Goal: Download file/media

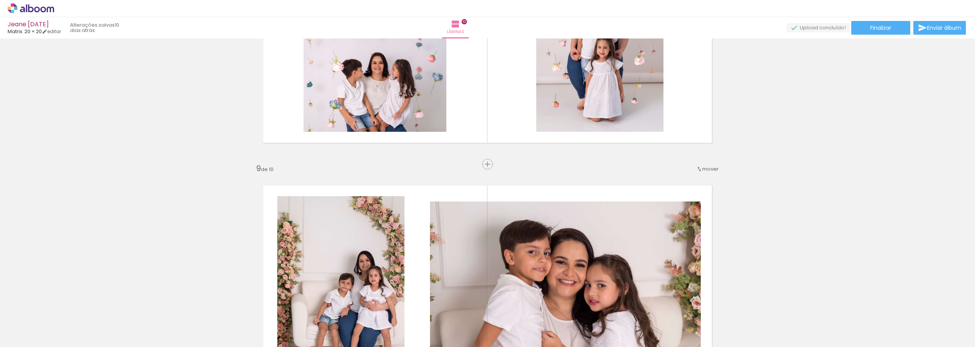
scroll to position [2004, 0]
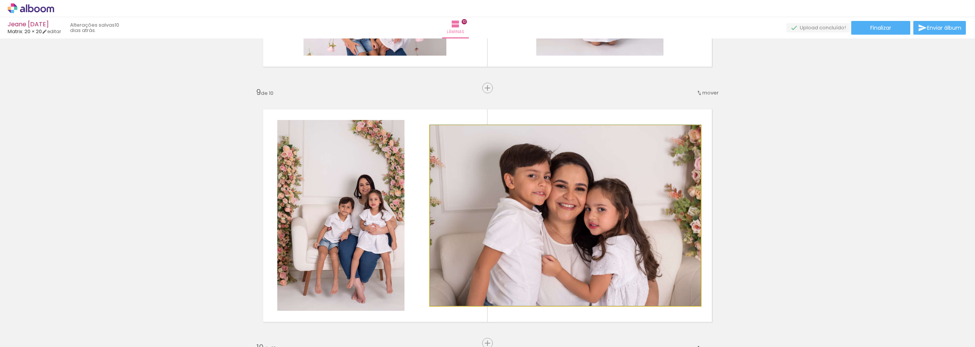
click at [588, 212] on quentale-photo at bounding box center [565, 215] width 271 height 181
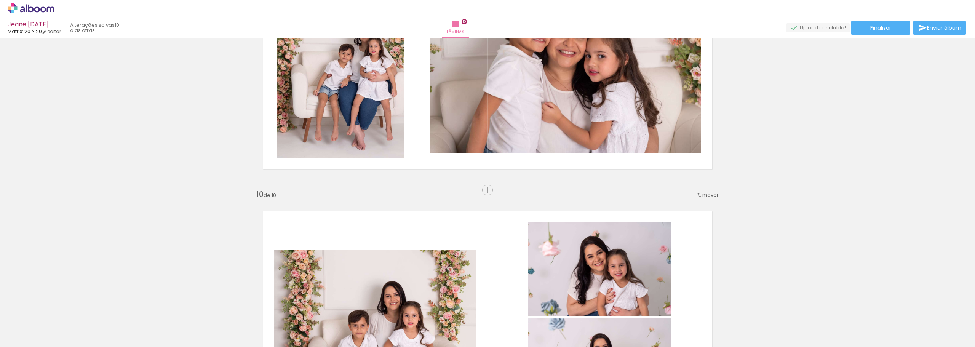
scroll to position [2157, 0]
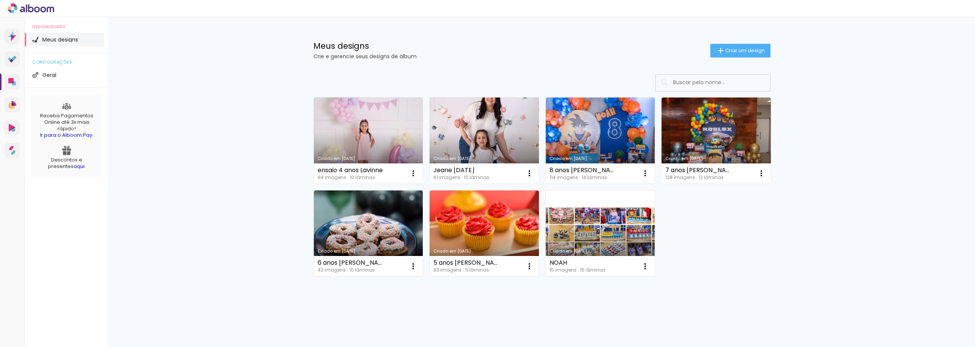
click at [787, 271] on div "Meus designs Crie e gerencie seus designs de álbum Criar um design Criado em 06…" at bounding box center [542, 182] width 866 height 330
click at [375, 149] on link "Criado em [DATE]" at bounding box center [368, 140] width 109 height 86
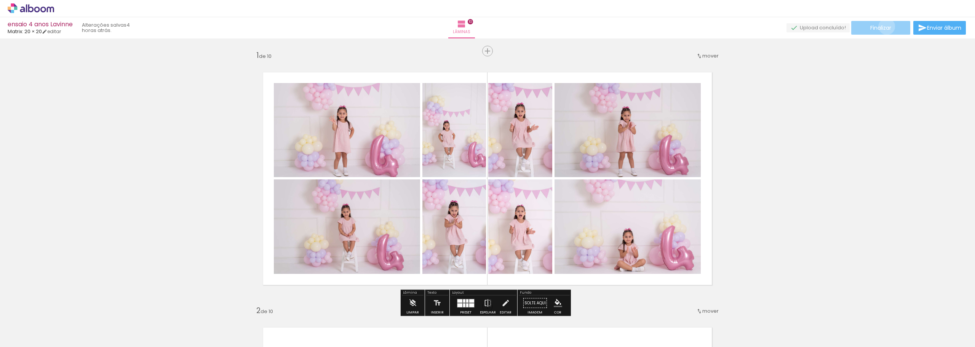
click at [884, 26] on span "Finalizar" at bounding box center [880, 27] width 21 height 5
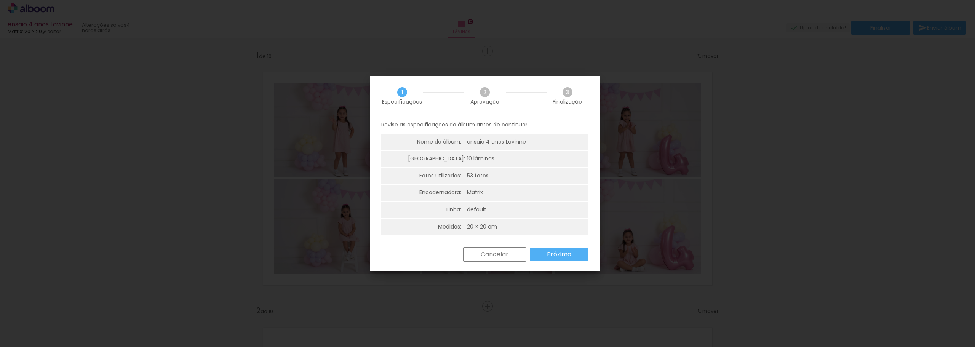
click at [0, 0] on slot "Próximo" at bounding box center [0, 0] width 0 height 0
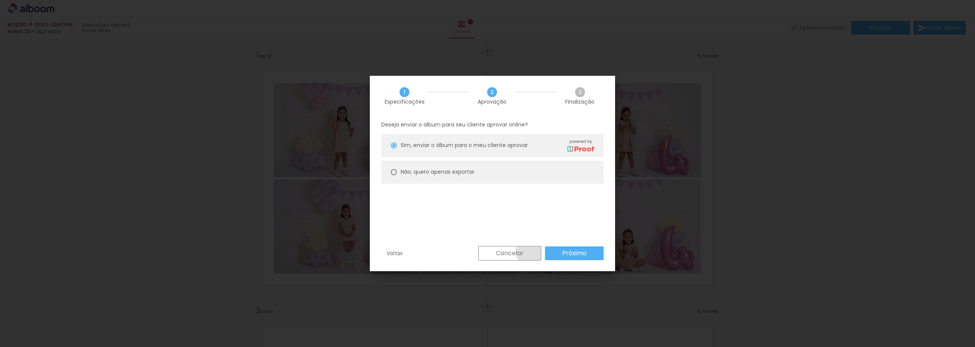
click at [530, 252] on paper-button "Cancelar" at bounding box center [509, 253] width 63 height 14
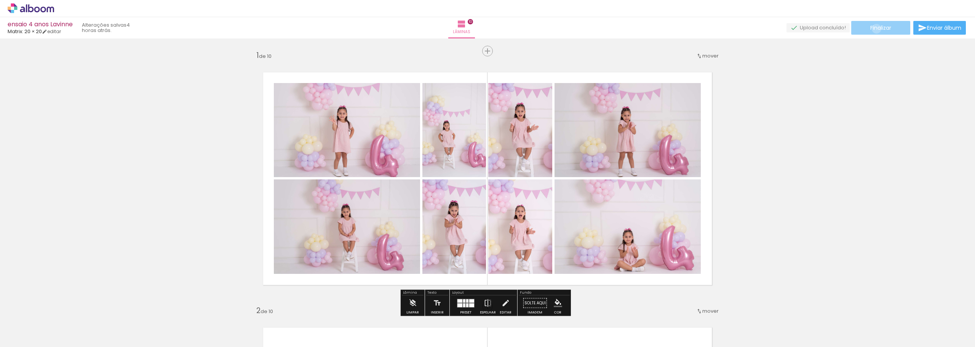
click at [874, 29] on span "Finalizar" at bounding box center [880, 27] width 21 height 5
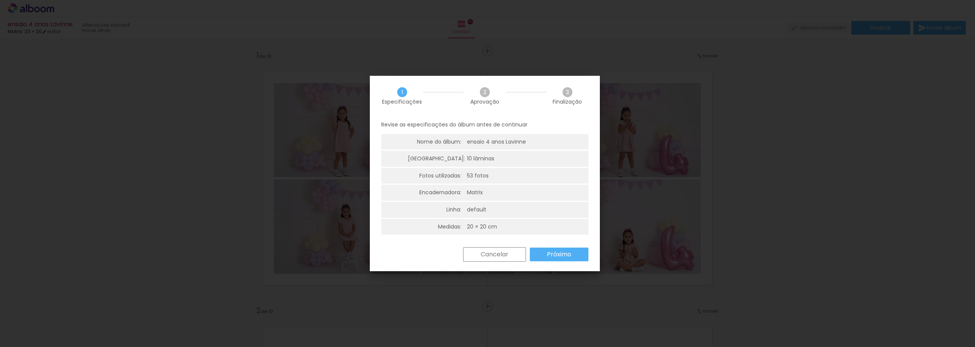
click at [0, 0] on slot "Próximo" at bounding box center [0, 0] width 0 height 0
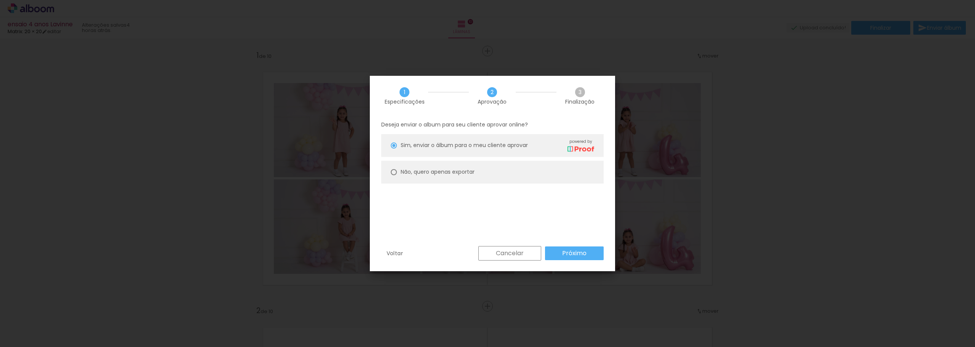
click at [395, 175] on div at bounding box center [394, 172] width 6 height 6
type paper-radio-button "on"
click at [0, 0] on slot "Próximo" at bounding box center [0, 0] width 0 height 0
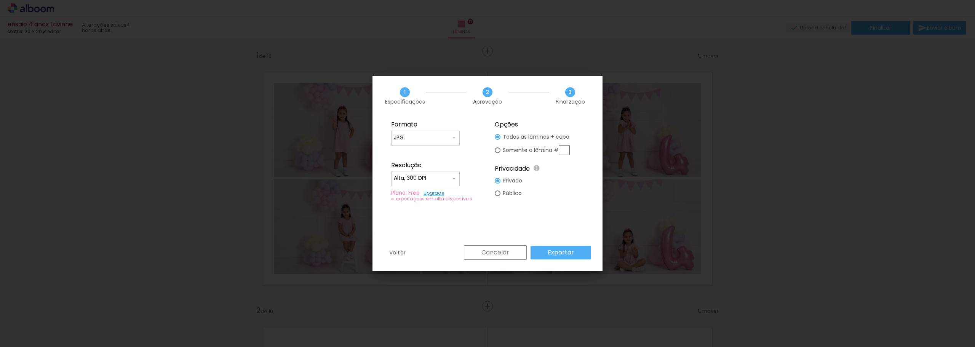
type input "Alta, 300 DPI"
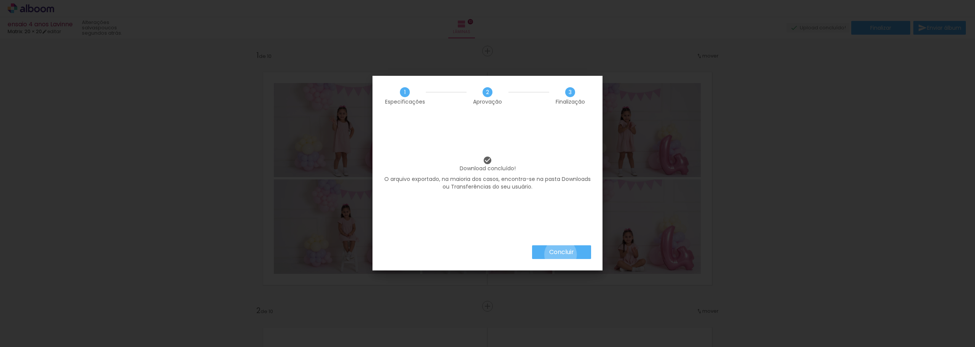
click at [0, 0] on slot "Concluir" at bounding box center [0, 0] width 0 height 0
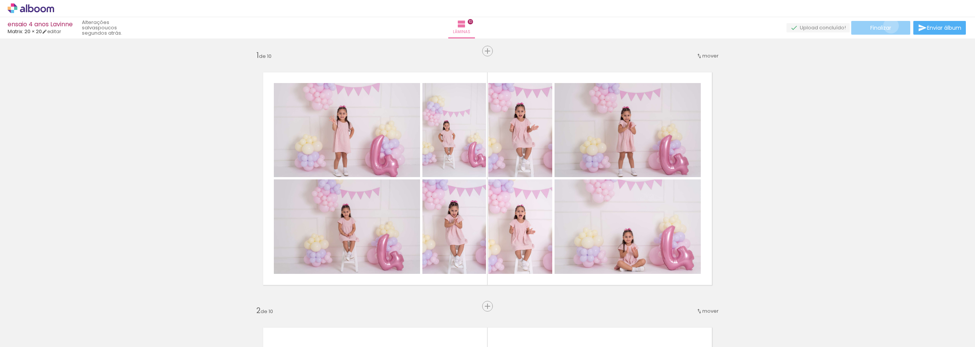
click at [888, 26] on span "Finalizar" at bounding box center [880, 27] width 21 height 5
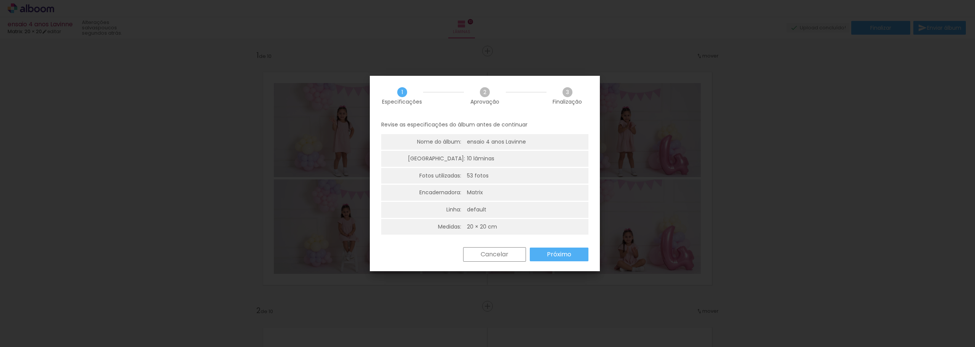
click at [542, 249] on paper-button "Próximo" at bounding box center [559, 255] width 59 height 14
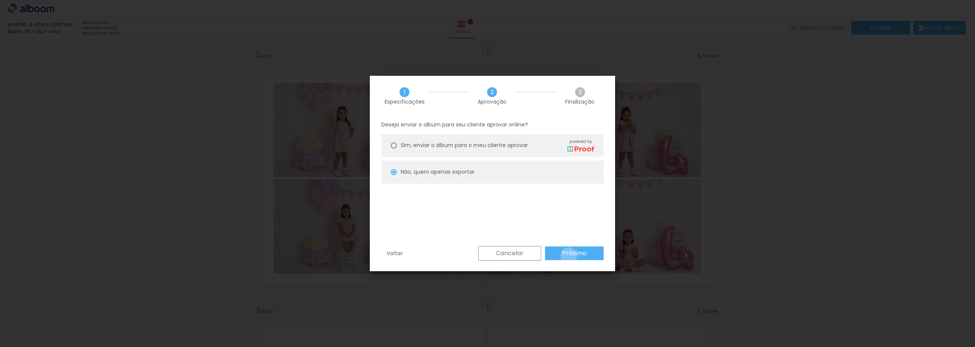
click at [0, 0] on slot "Próximo" at bounding box center [0, 0] width 0 height 0
type input "Alta, 300 DPI"
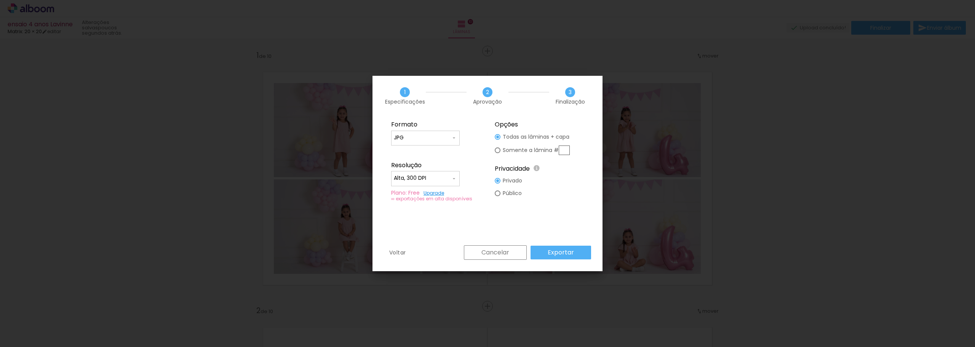
click at [430, 191] on link "Upgrade" at bounding box center [433, 193] width 21 height 6
click at [458, 196] on div "∞ exportações em alta disponíveis" at bounding box center [435, 199] width 89 height 6
click at [450, 142] on div at bounding box center [425, 141] width 63 height 1
click at [450, 142] on paper-item "JPG" at bounding box center [425, 136] width 69 height 15
click at [0, 0] on slot "Cancelar" at bounding box center [0, 0] width 0 height 0
